Goal: Information Seeking & Learning: Learn about a topic

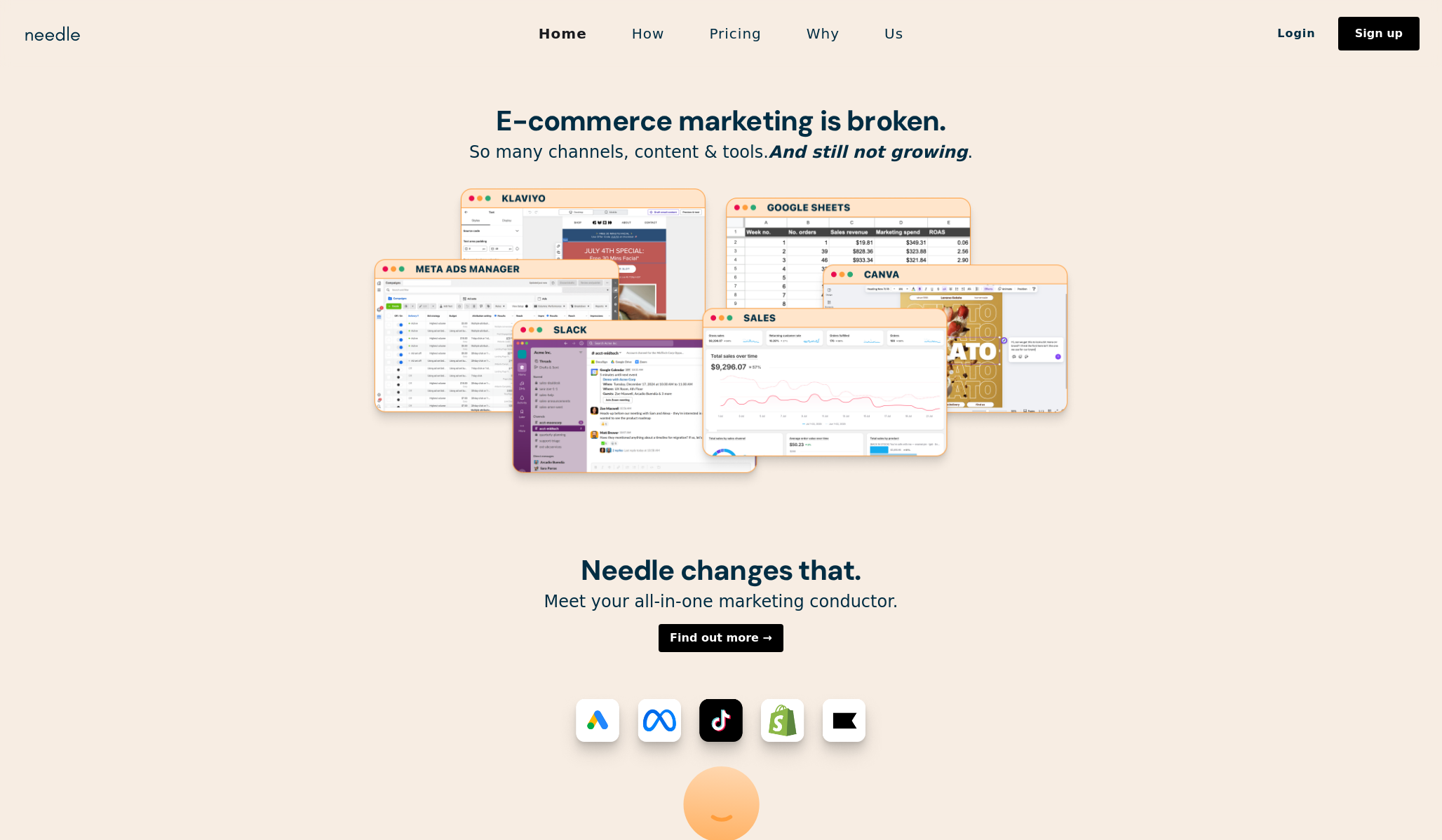
click at [397, 553] on div "E-commerce marketing is broken. So many channels, content & tools. And still no…" at bounding box center [720, 277] width 715 height 555
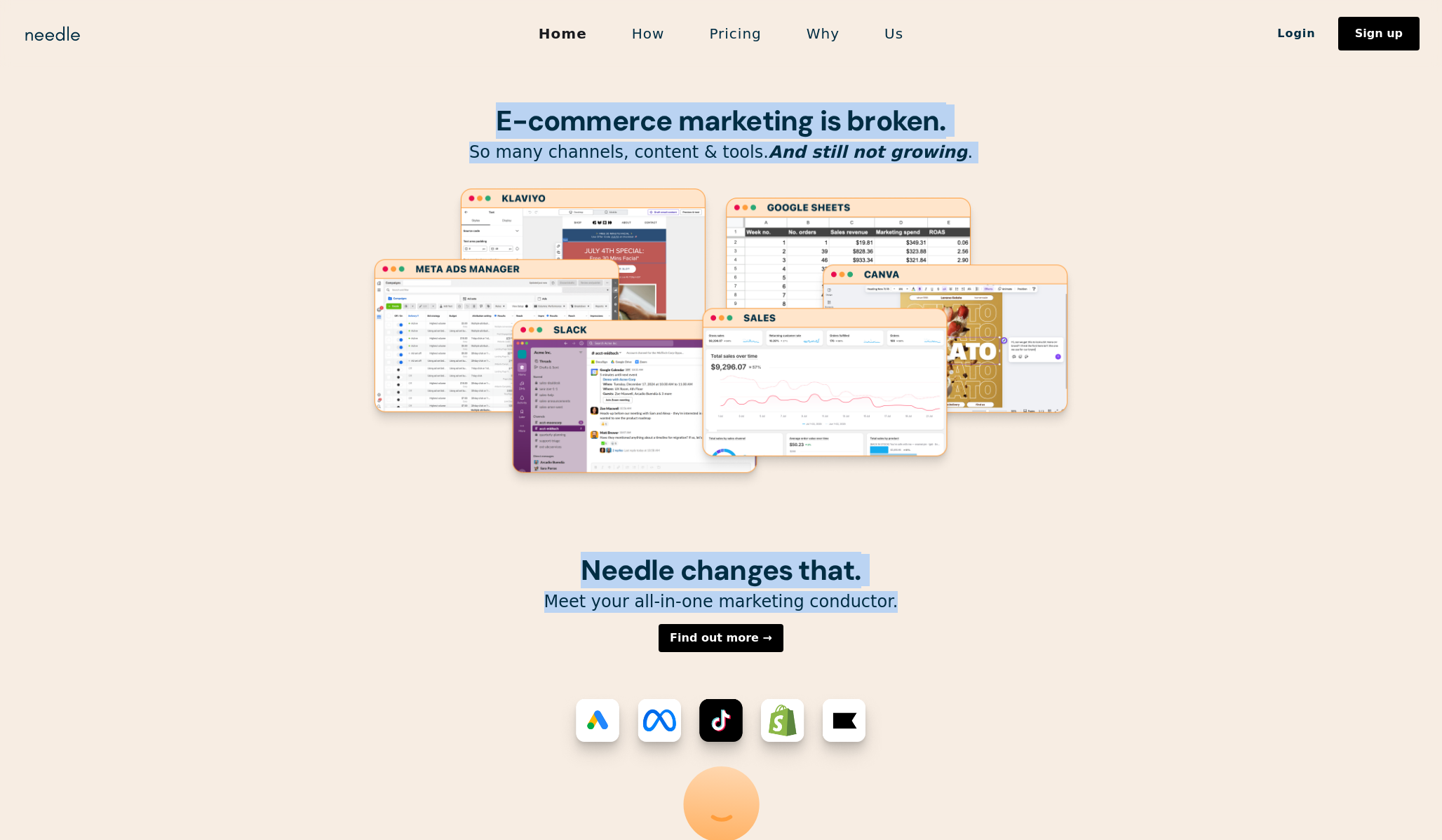
drag, startPoint x: 600, startPoint y: 87, endPoint x: 1065, endPoint y: 597, distance: 690.2
click at [1065, 597] on p "Meet your all-in-one marketing conductor." at bounding box center [720, 602] width 715 height 22
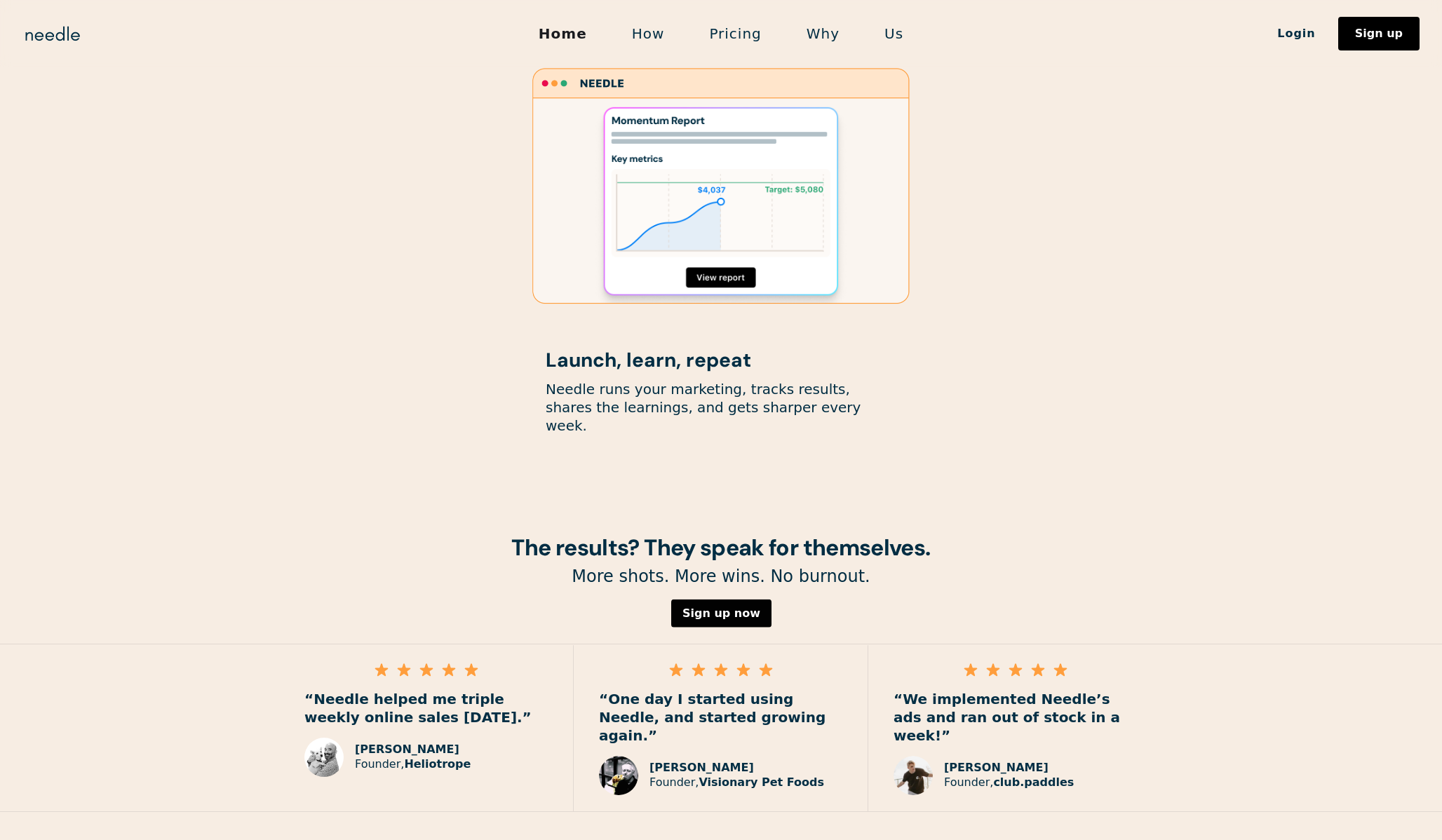
scroll to position [1596, 0]
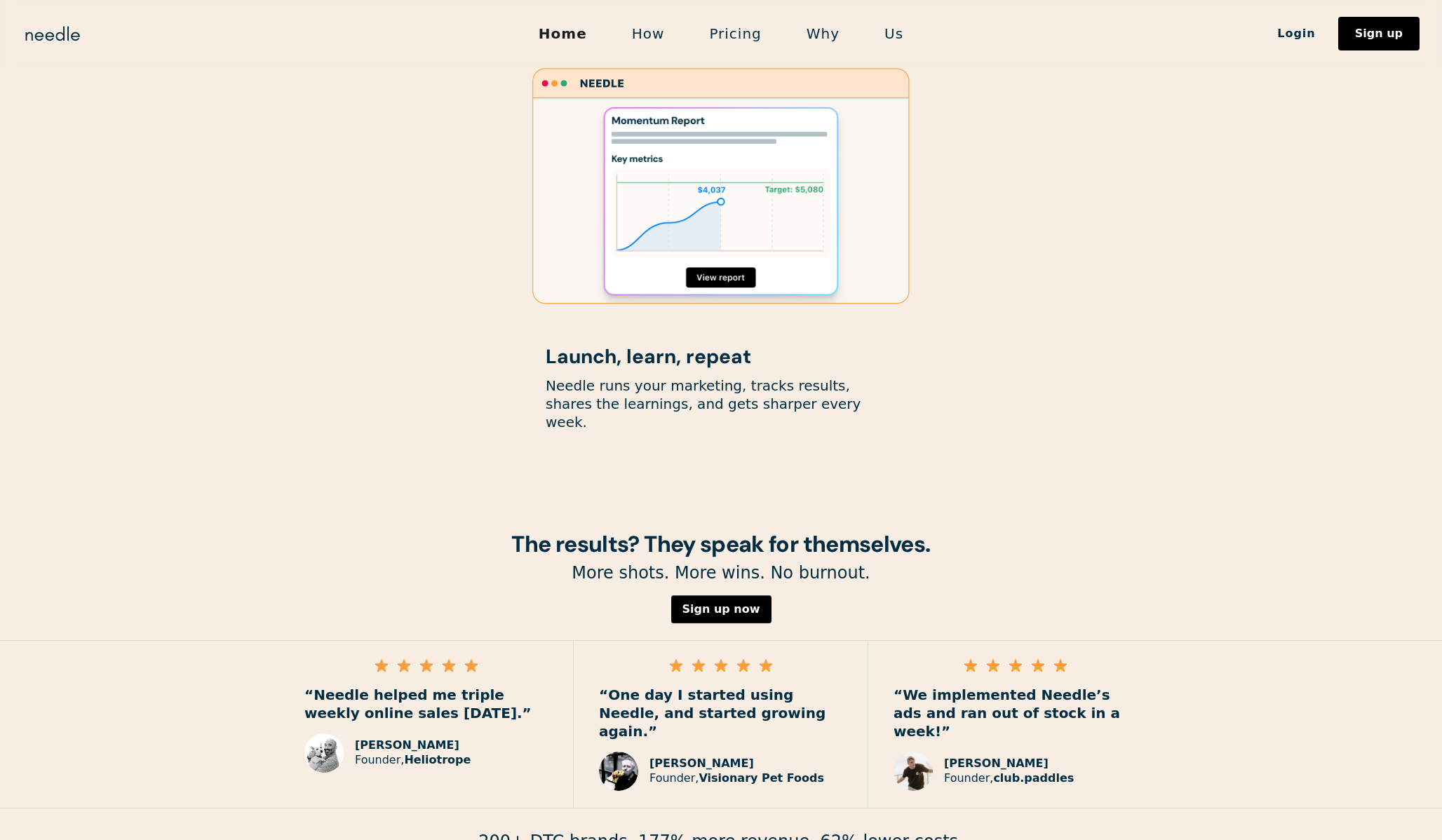
click at [754, 27] on link "Pricing" at bounding box center [734, 34] width 96 height 29
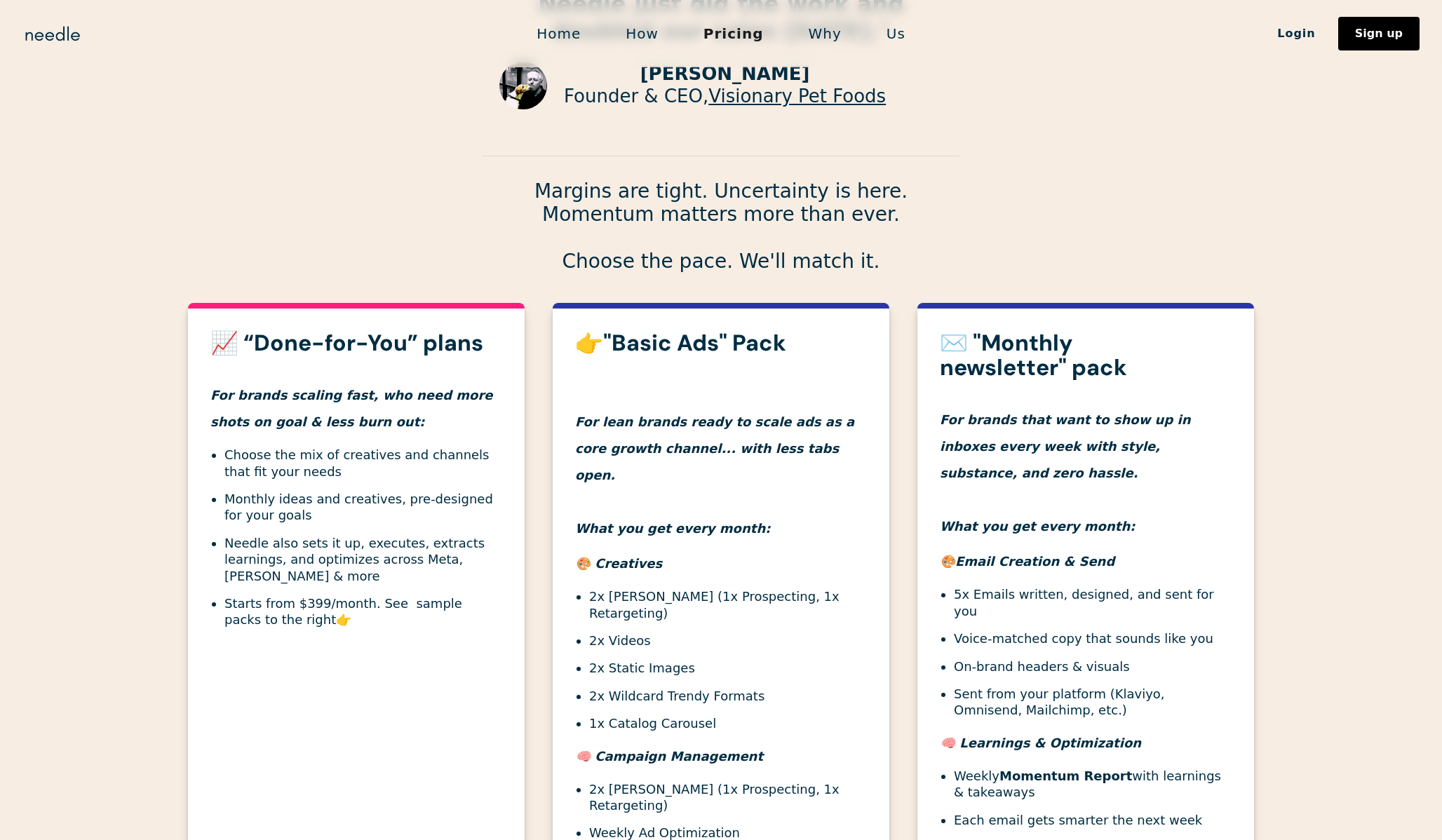
scroll to position [324, 0]
